Goal: Task Accomplishment & Management: Use online tool/utility

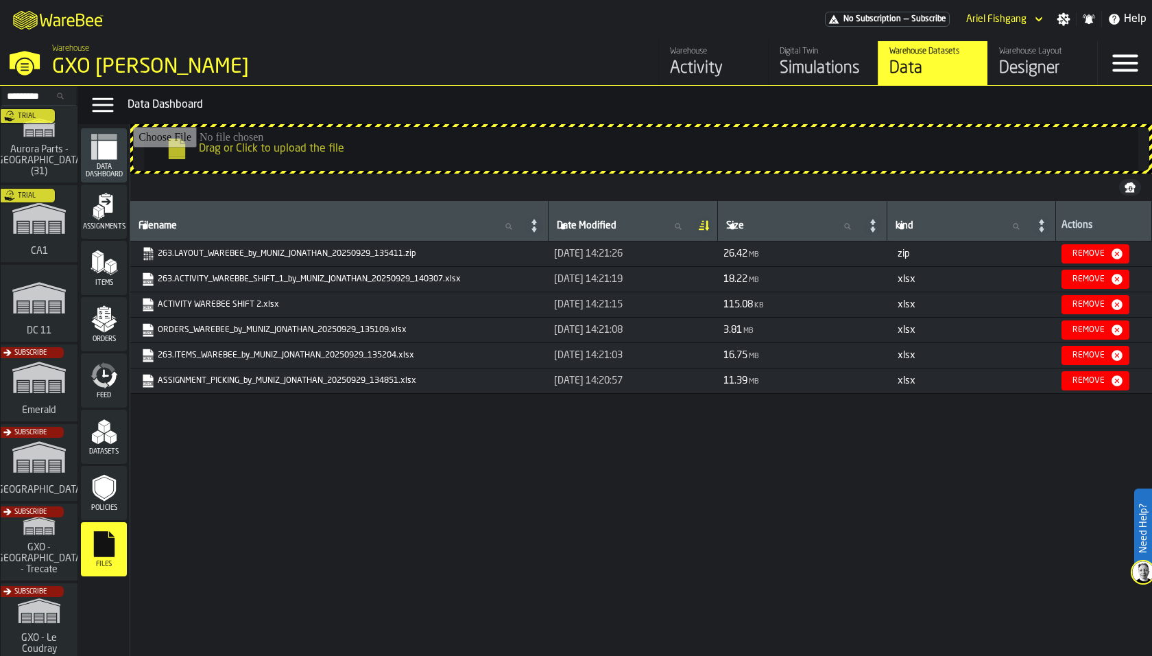
click at [936, 76] on div "Data" at bounding box center [933, 69] width 87 height 22
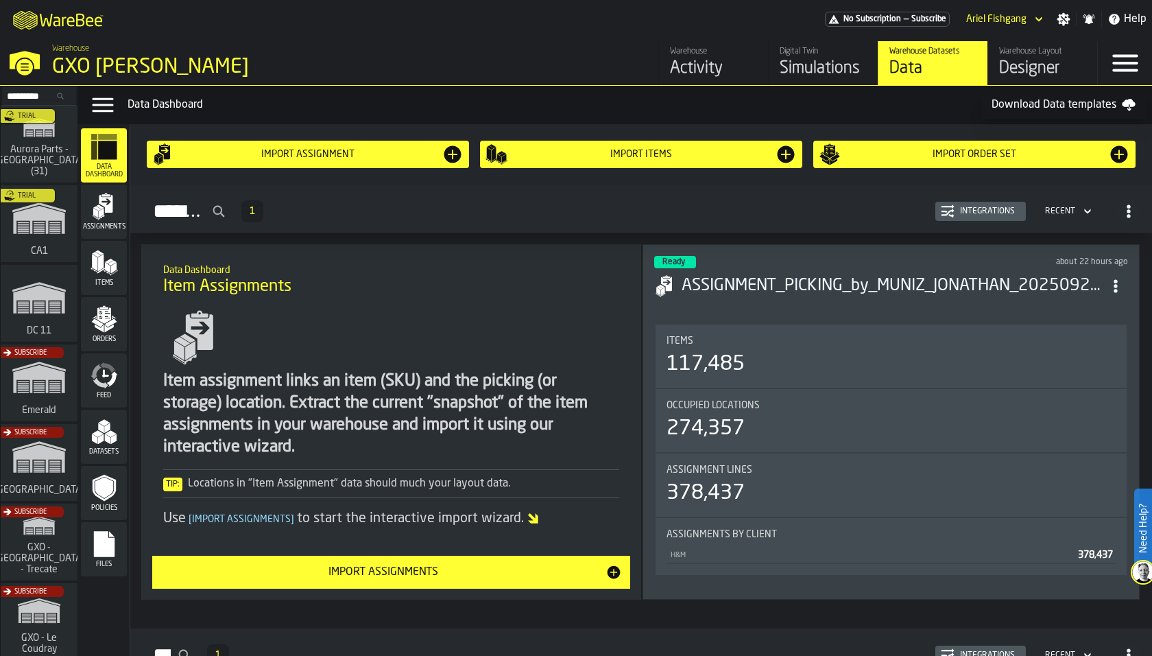
click at [113, 211] on icon "menu Assignments" at bounding box center [104, 206] width 27 height 27
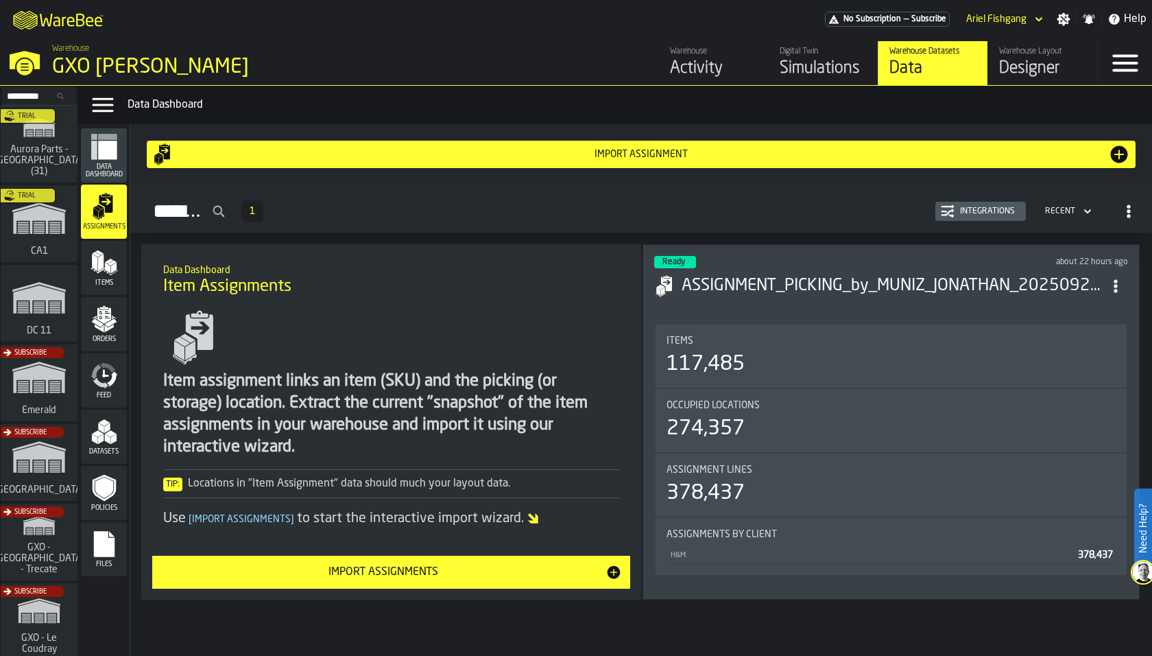
click at [115, 246] on div "Items" at bounding box center [104, 268] width 46 height 54
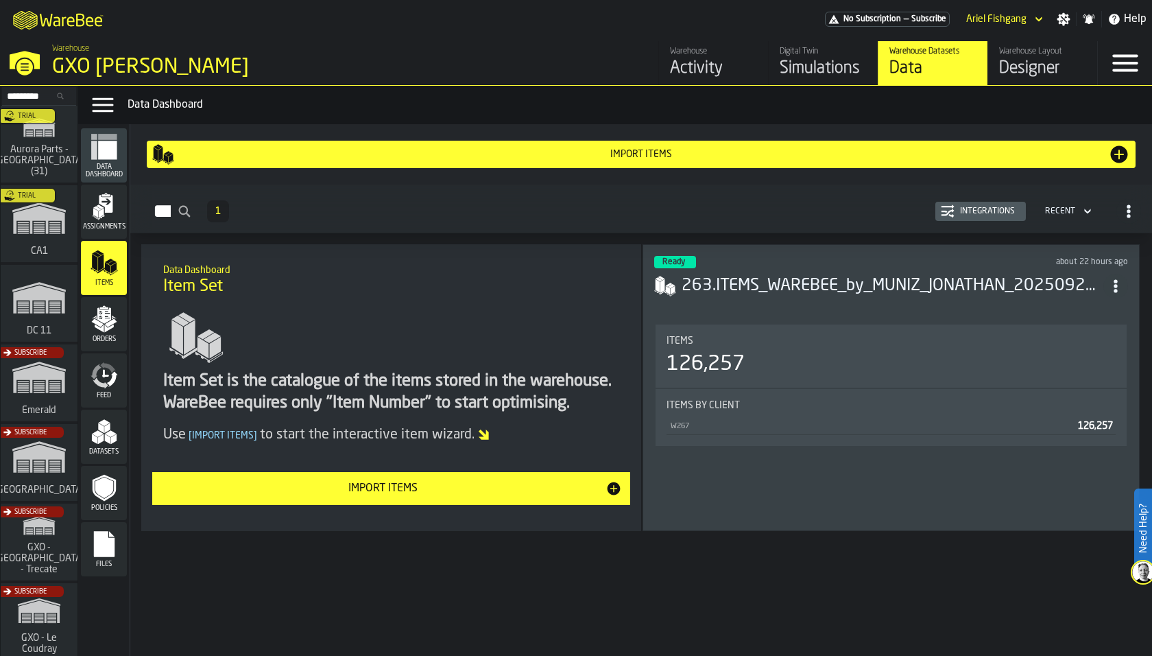
click at [111, 297] on div "Orders" at bounding box center [104, 324] width 46 height 54
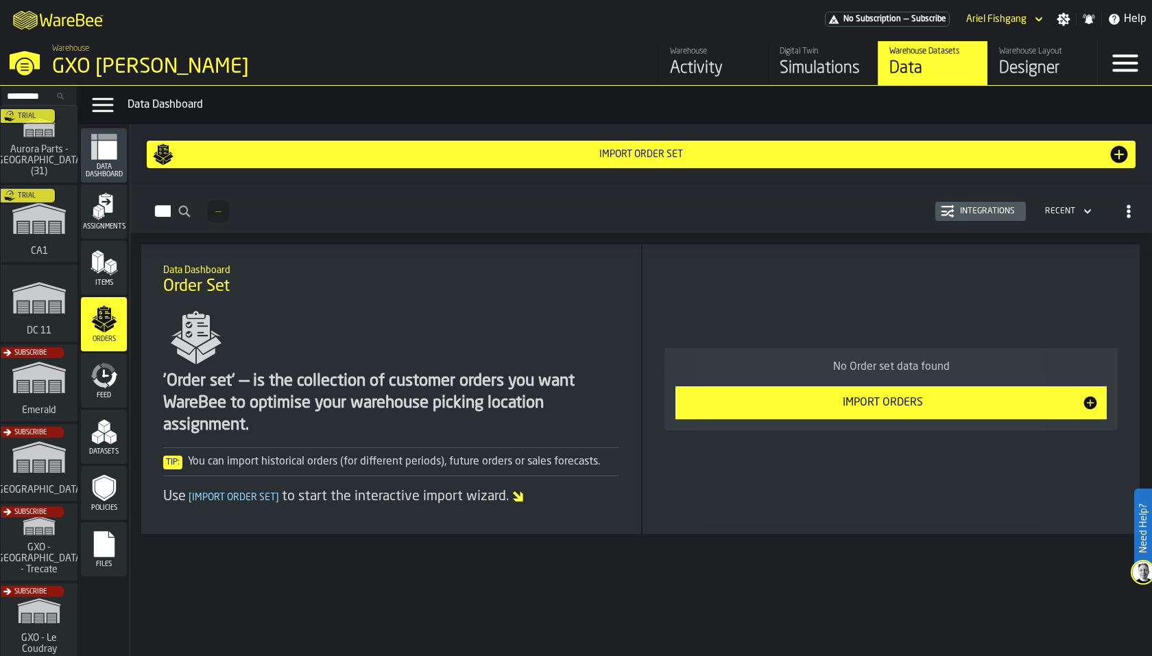
click at [110, 376] on icon "menu Feed" at bounding box center [104, 374] width 27 height 27
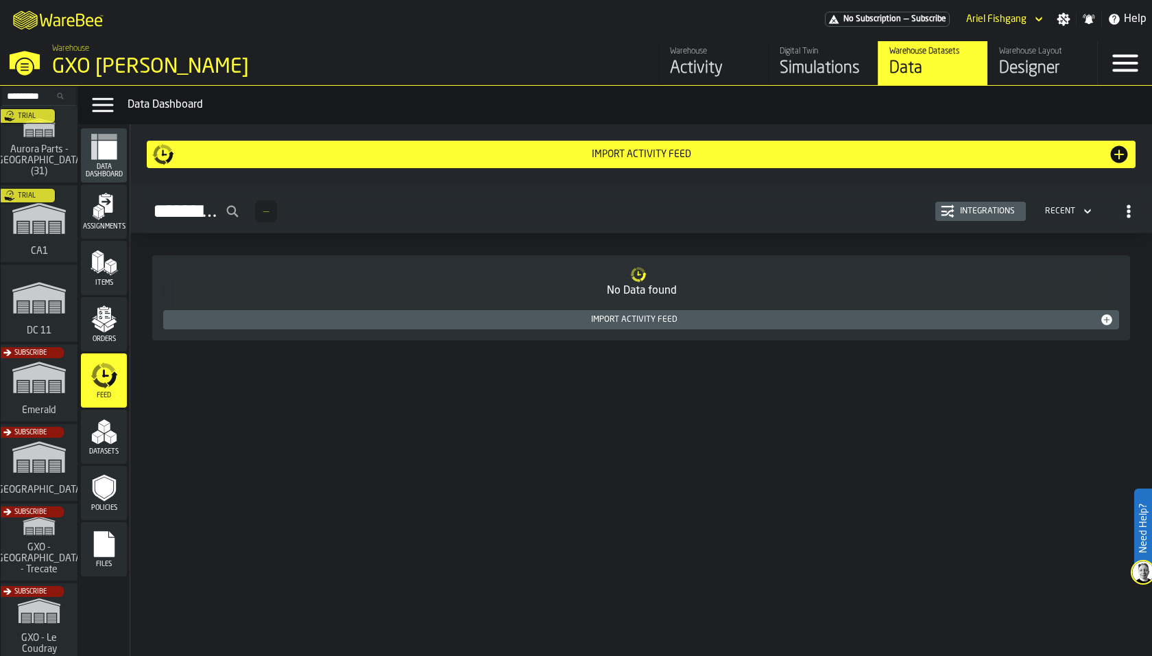
click at [109, 329] on icon "menu Orders" at bounding box center [104, 318] width 27 height 27
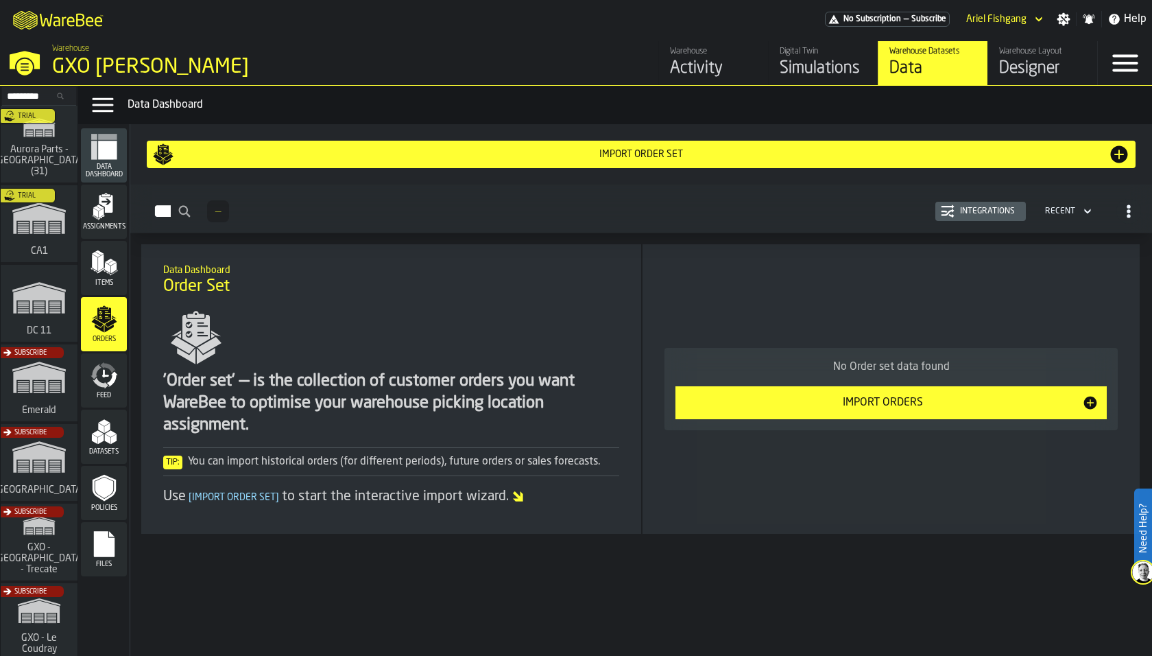
click at [109, 369] on icon "menu Feed" at bounding box center [108, 367] width 16 height 11
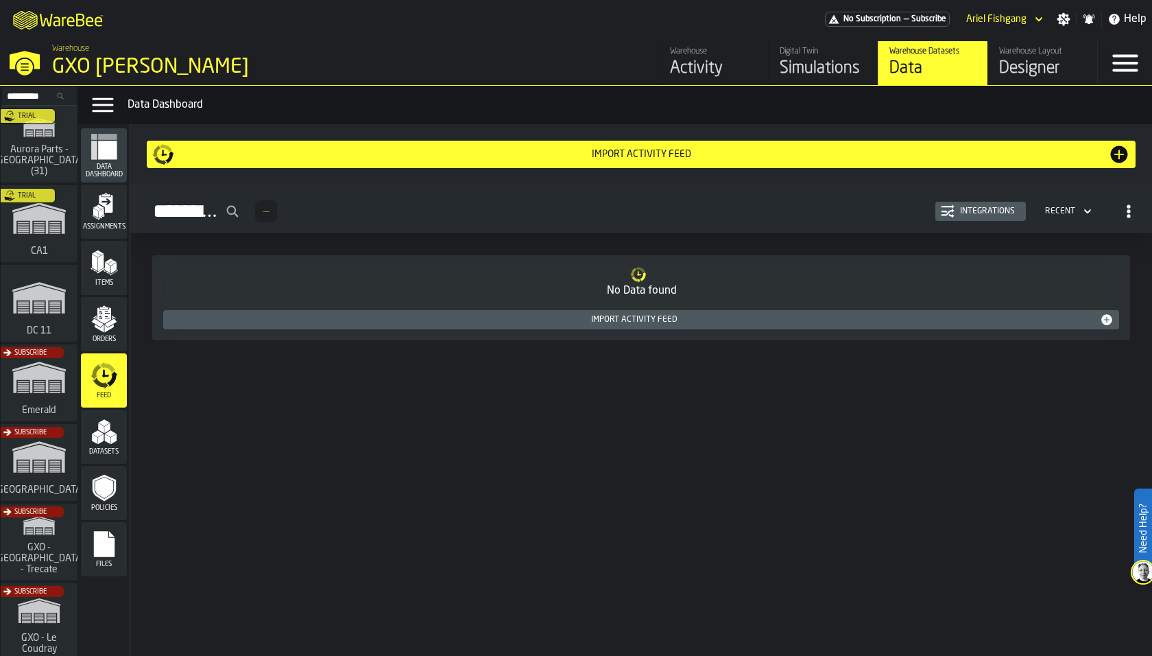
click at [639, 274] on icon at bounding box center [639, 273] width 4 height 5
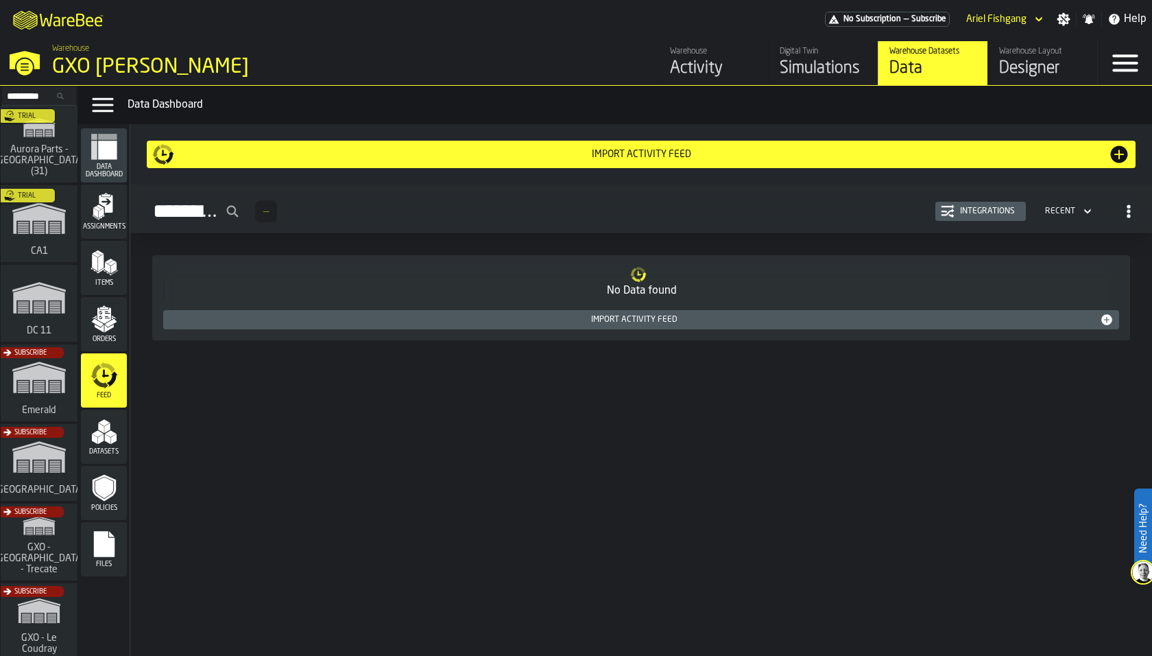
click at [639, 274] on icon at bounding box center [639, 273] width 4 height 5
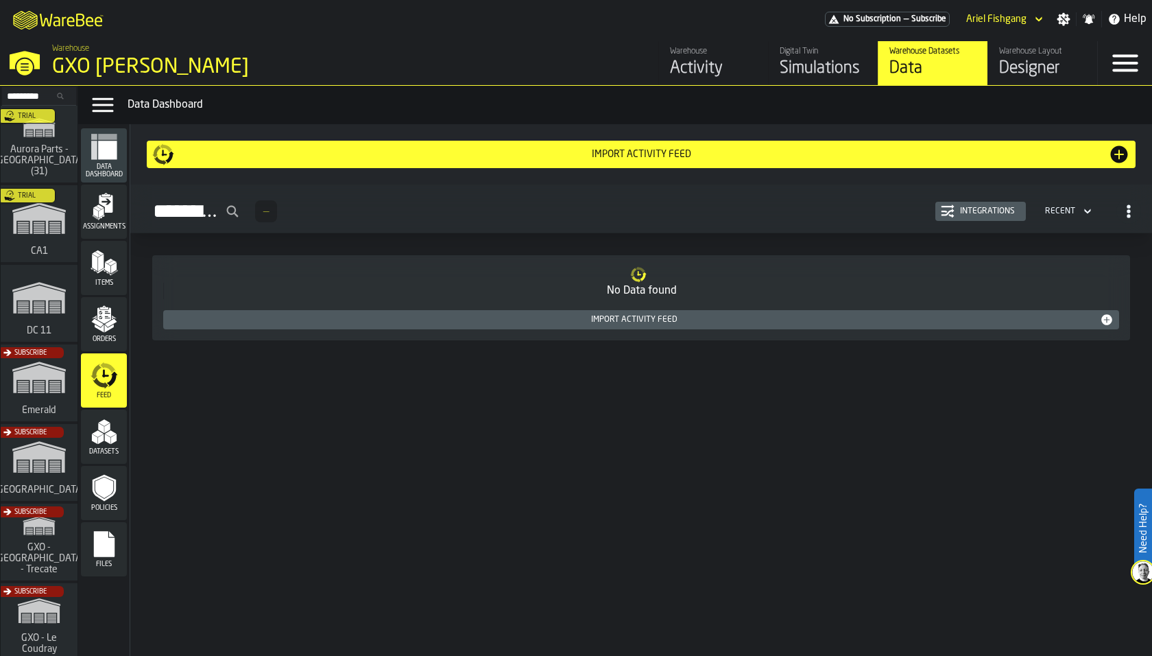
click at [639, 274] on icon at bounding box center [639, 273] width 4 height 5
click at [615, 146] on div "Import Activity Feed" at bounding box center [641, 154] width 978 height 22
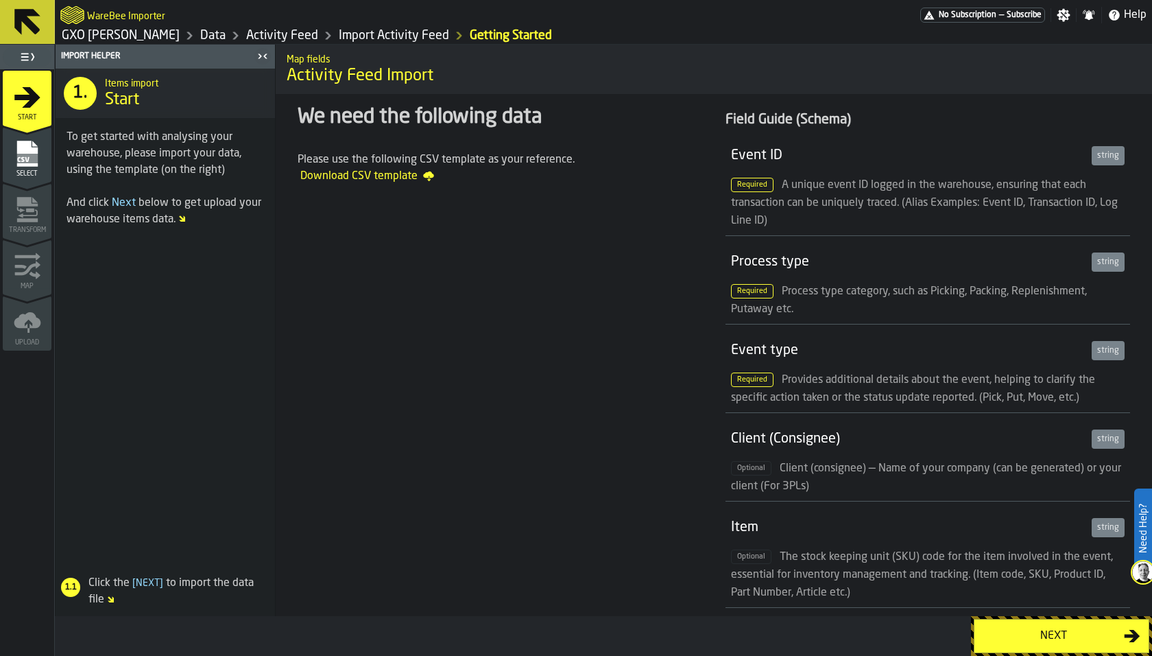
click at [27, 154] on rect "menu Select" at bounding box center [26, 159] width 21 height 10
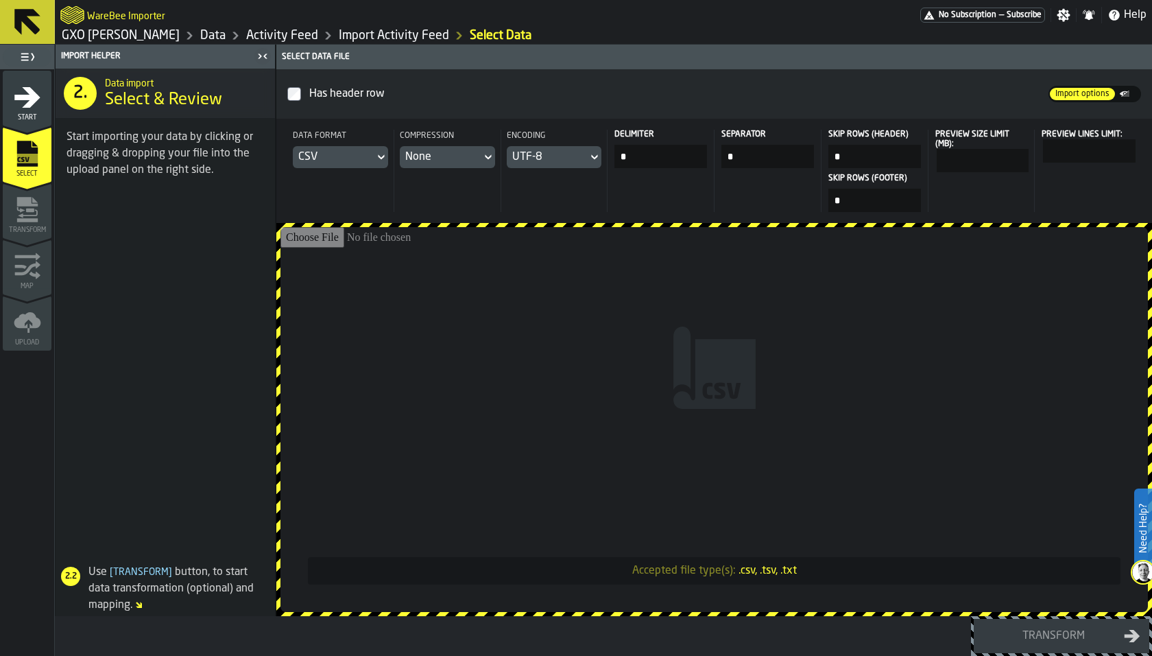
click at [241, 253] on span at bounding box center [165, 374] width 219 height 358
click at [594, 246] on input "Accepted file type(s): .csv, .tsv, .txt" at bounding box center [715, 419] width 868 height 385
click at [493, 288] on input "Accepted file type(s): .csv, .tsv, .txt" at bounding box center [715, 419] width 868 height 385
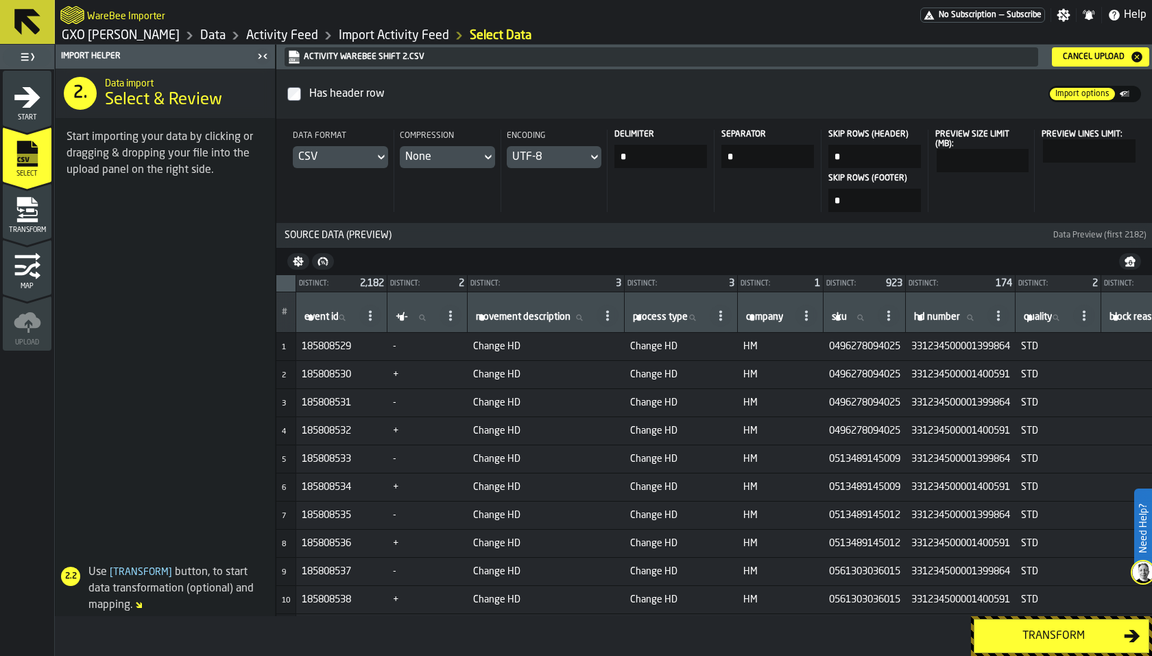
click at [1079, 643] on div "Transform" at bounding box center [1053, 636] width 141 height 16
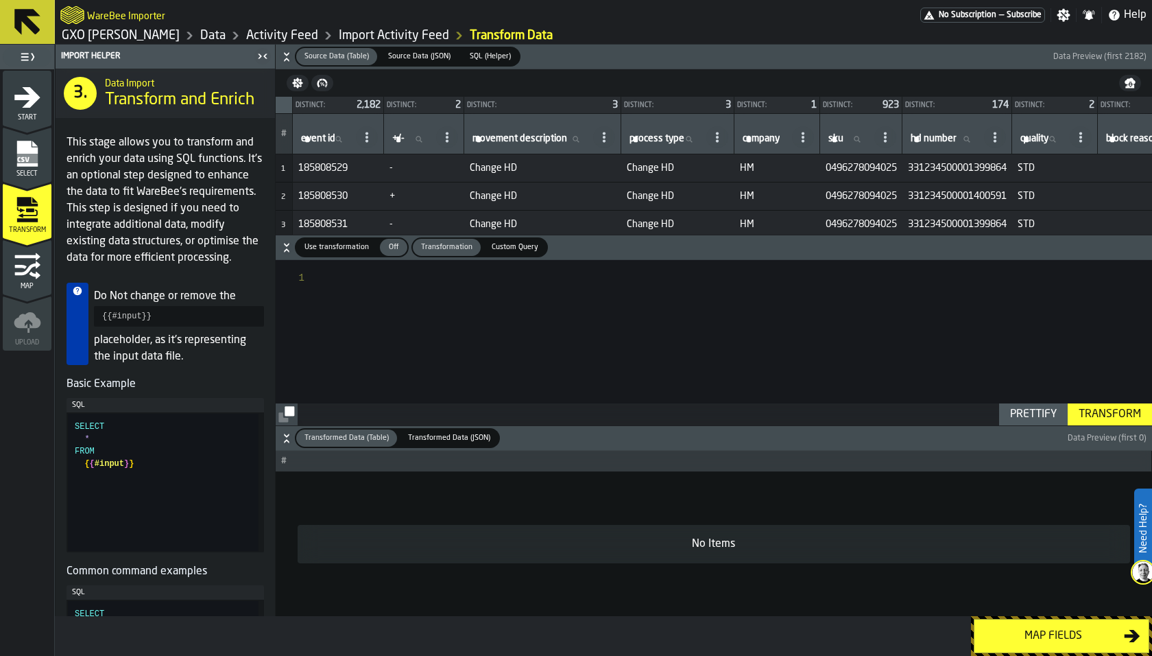
click at [367, 251] on span "Use transformation" at bounding box center [336, 247] width 75 height 12
type textarea "**********"
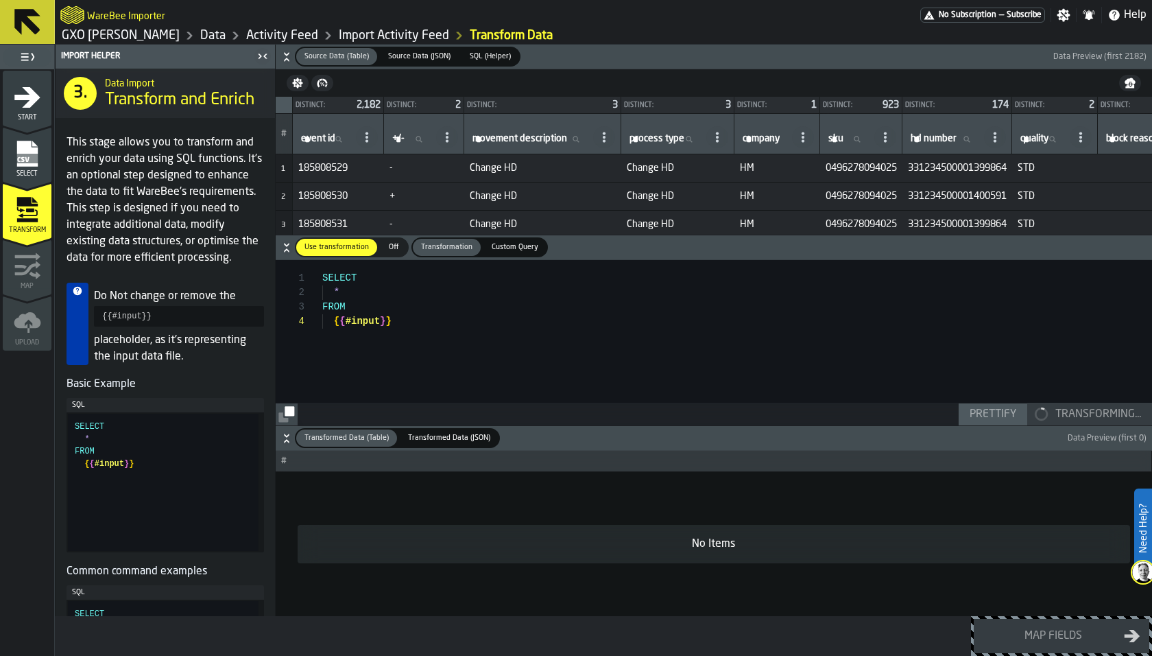
scroll to position [43, 0]
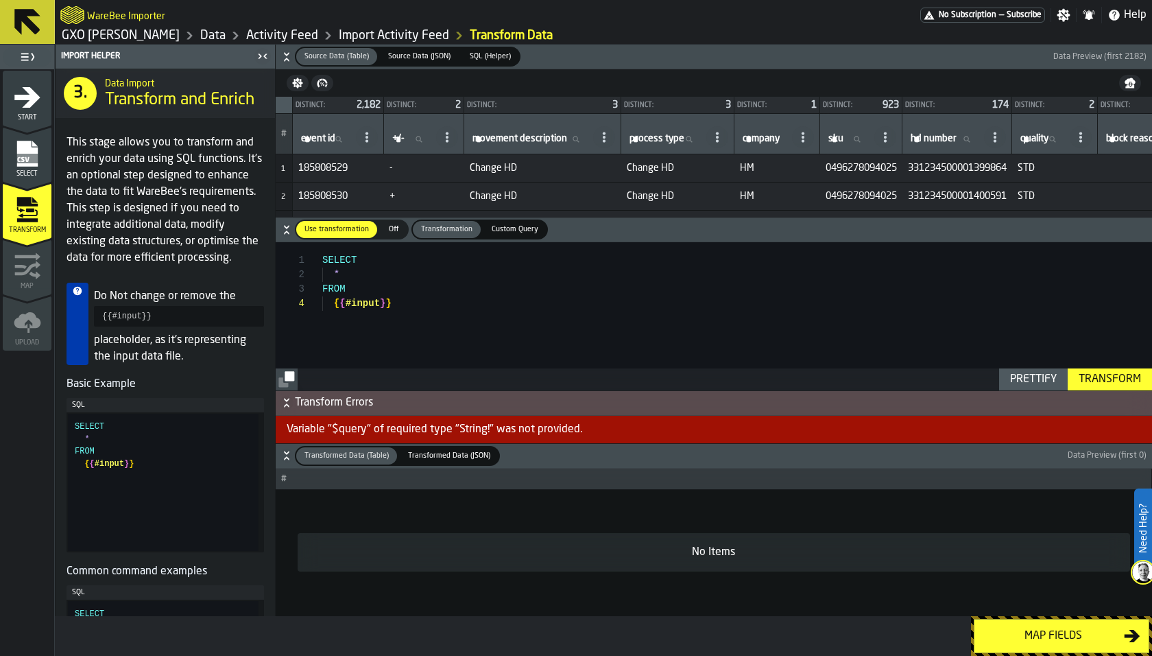
click at [413, 61] on span "Source Data (JSON)" at bounding box center [419, 57] width 73 height 12
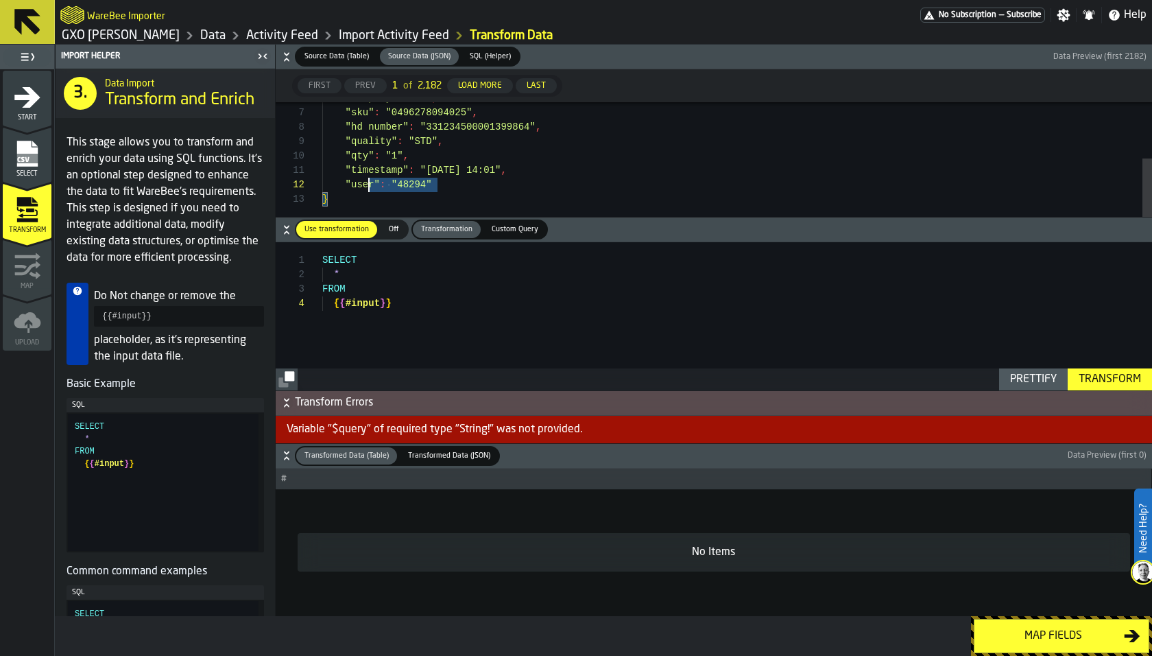
type textarea "**********"
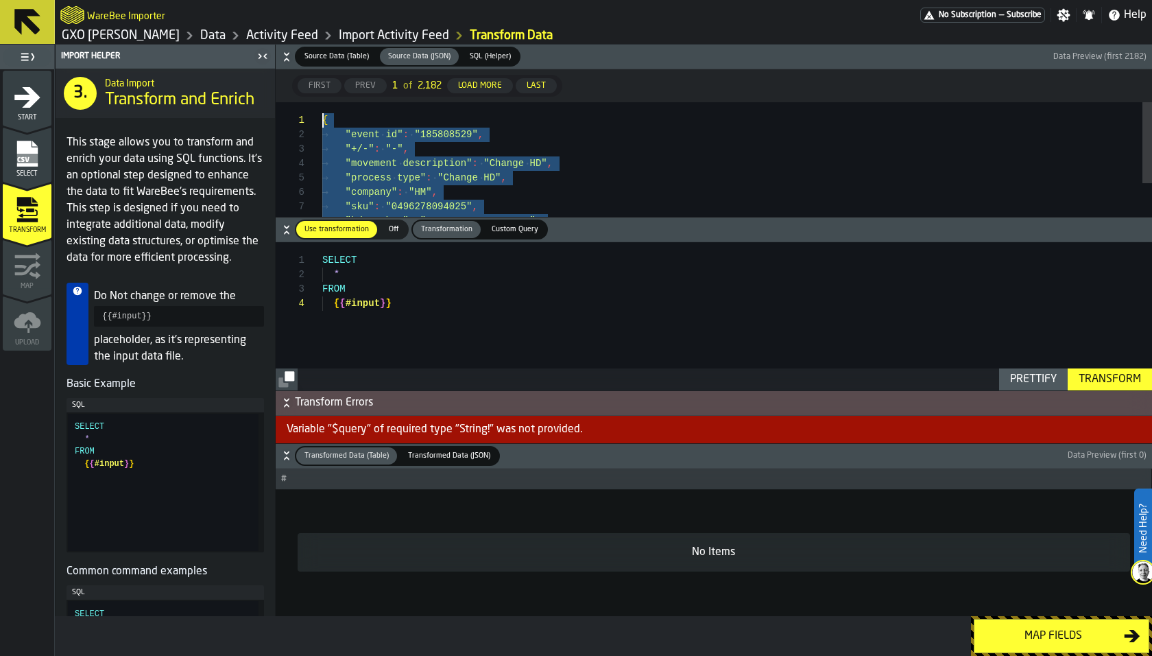
drag, startPoint x: 385, startPoint y: 204, endPoint x: 301, endPoint y: 57, distance: 169.3
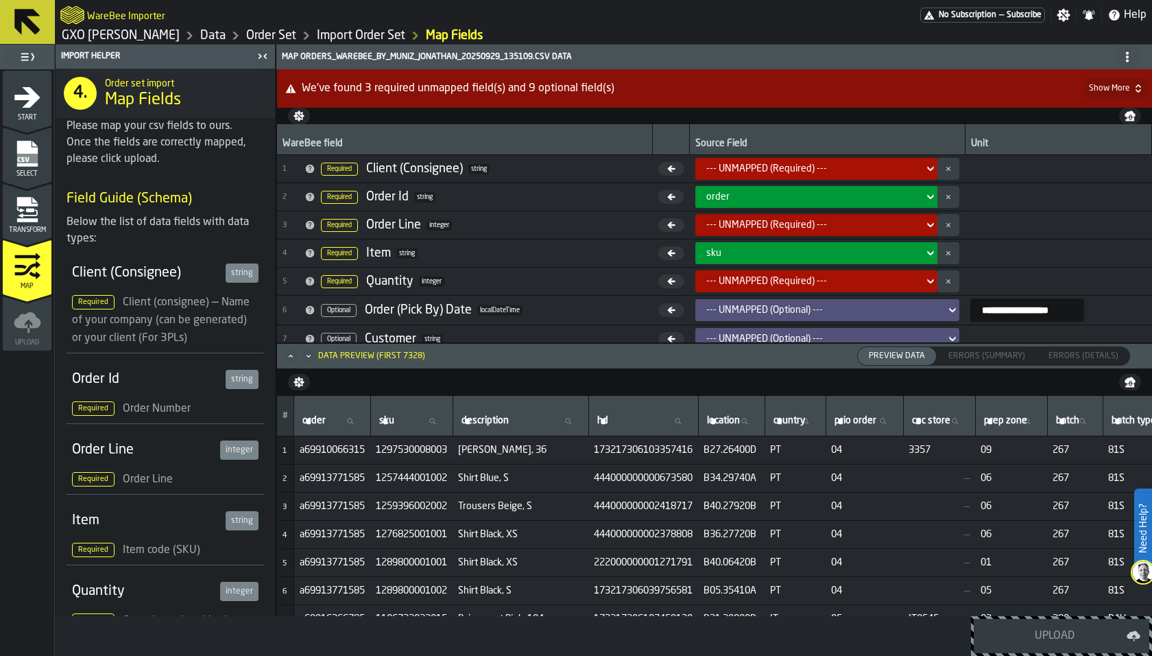
scroll to position [97, 0]
